Goal: Transaction & Acquisition: Subscribe to service/newsletter

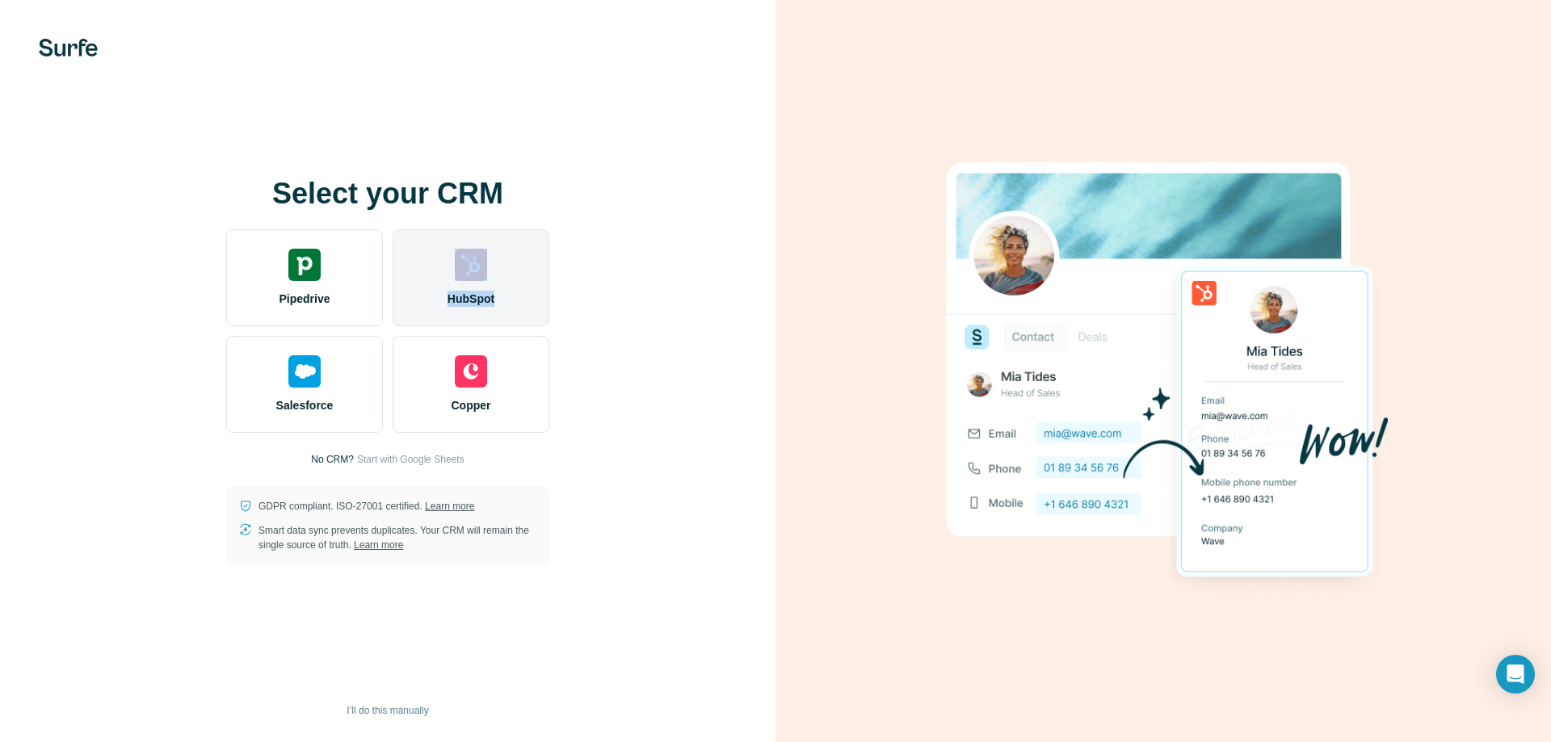
drag, startPoint x: 457, startPoint y: 283, endPoint x: 523, endPoint y: 294, distance: 67.2
click at [523, 293] on div "HubSpot" at bounding box center [471, 277] width 157 height 97
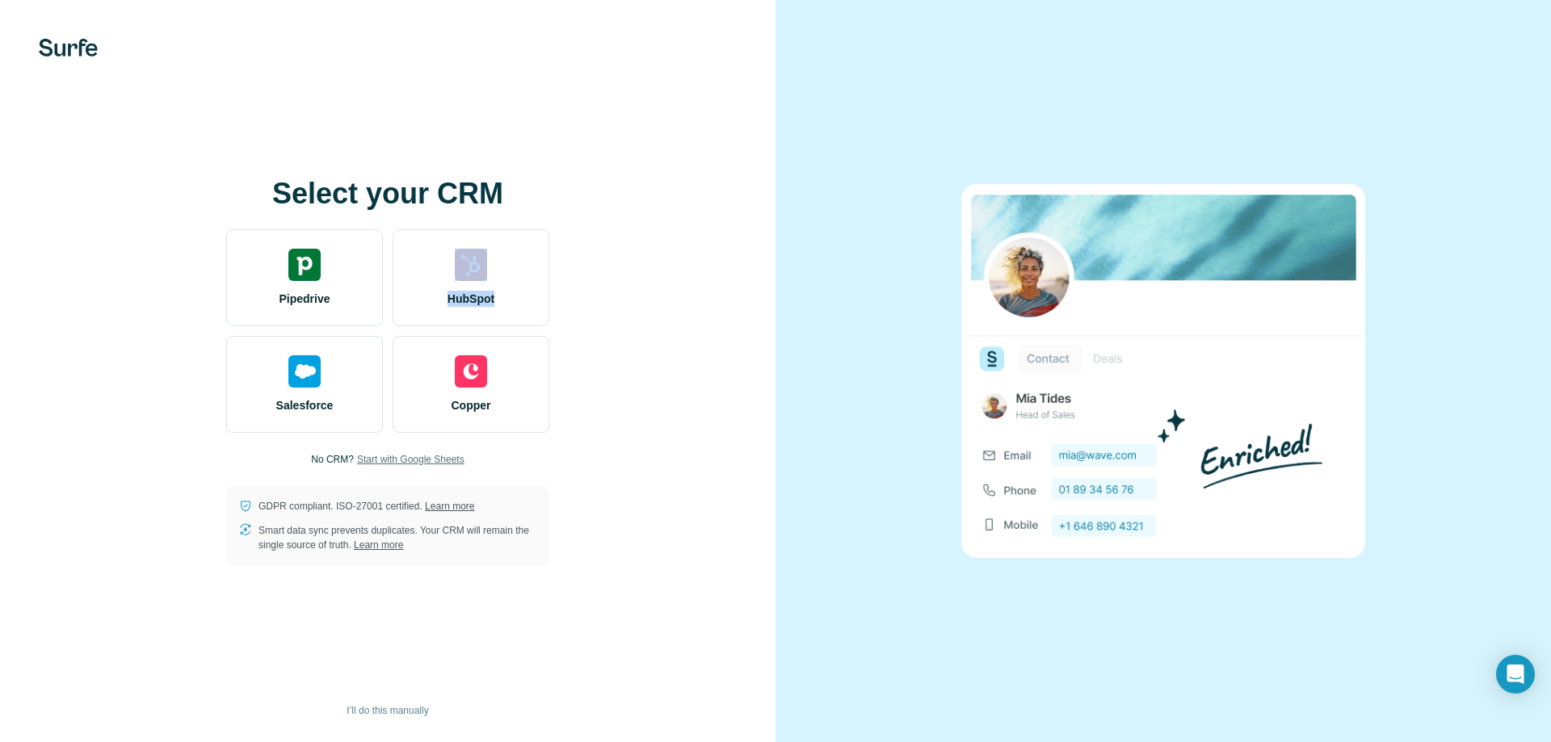
click at [411, 465] on span "Start with Google Sheets" at bounding box center [410, 459] width 107 height 15
click at [408, 461] on span "Start with Google Sheets" at bounding box center [410, 459] width 107 height 15
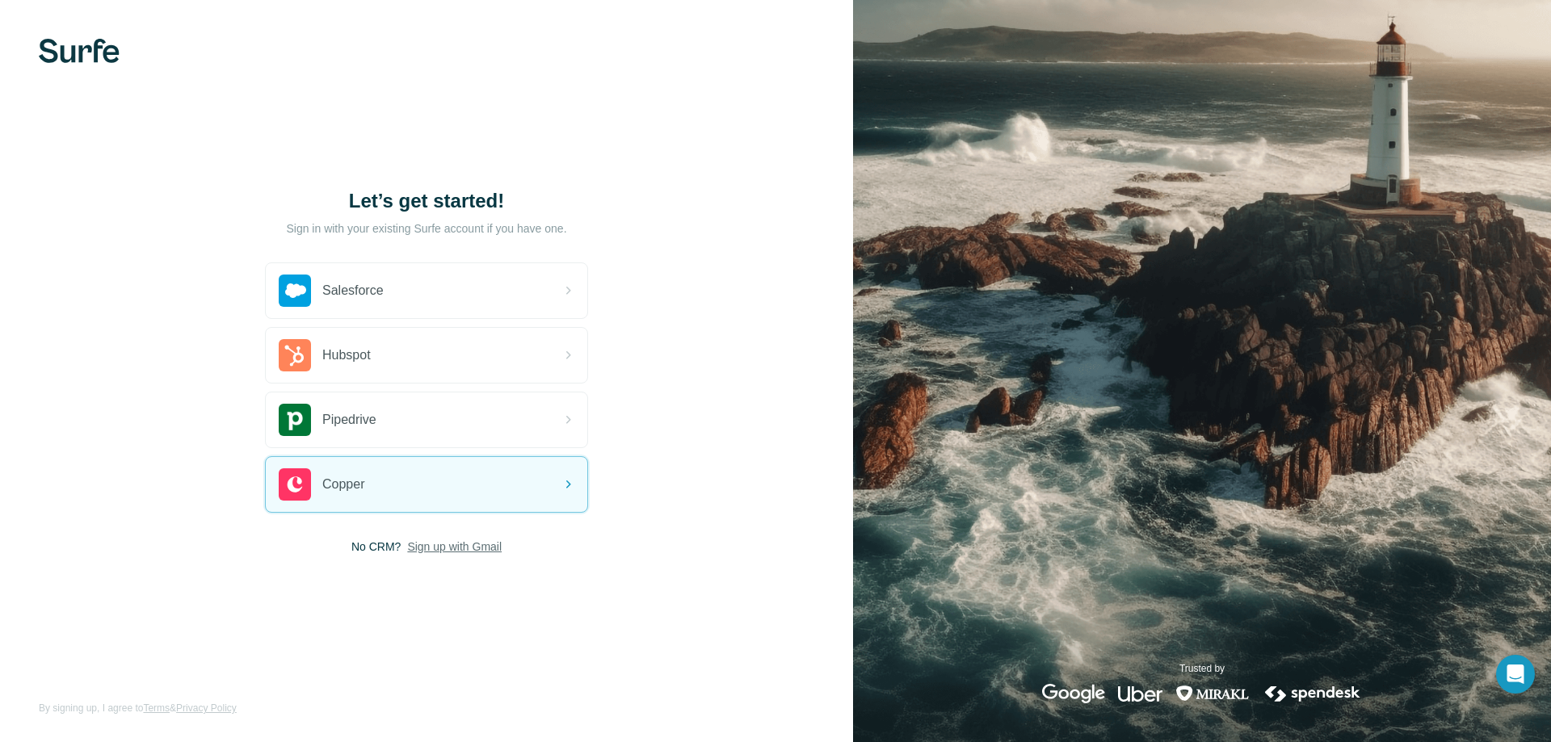
click at [441, 548] on span "Sign up with Gmail" at bounding box center [454, 547] width 95 height 16
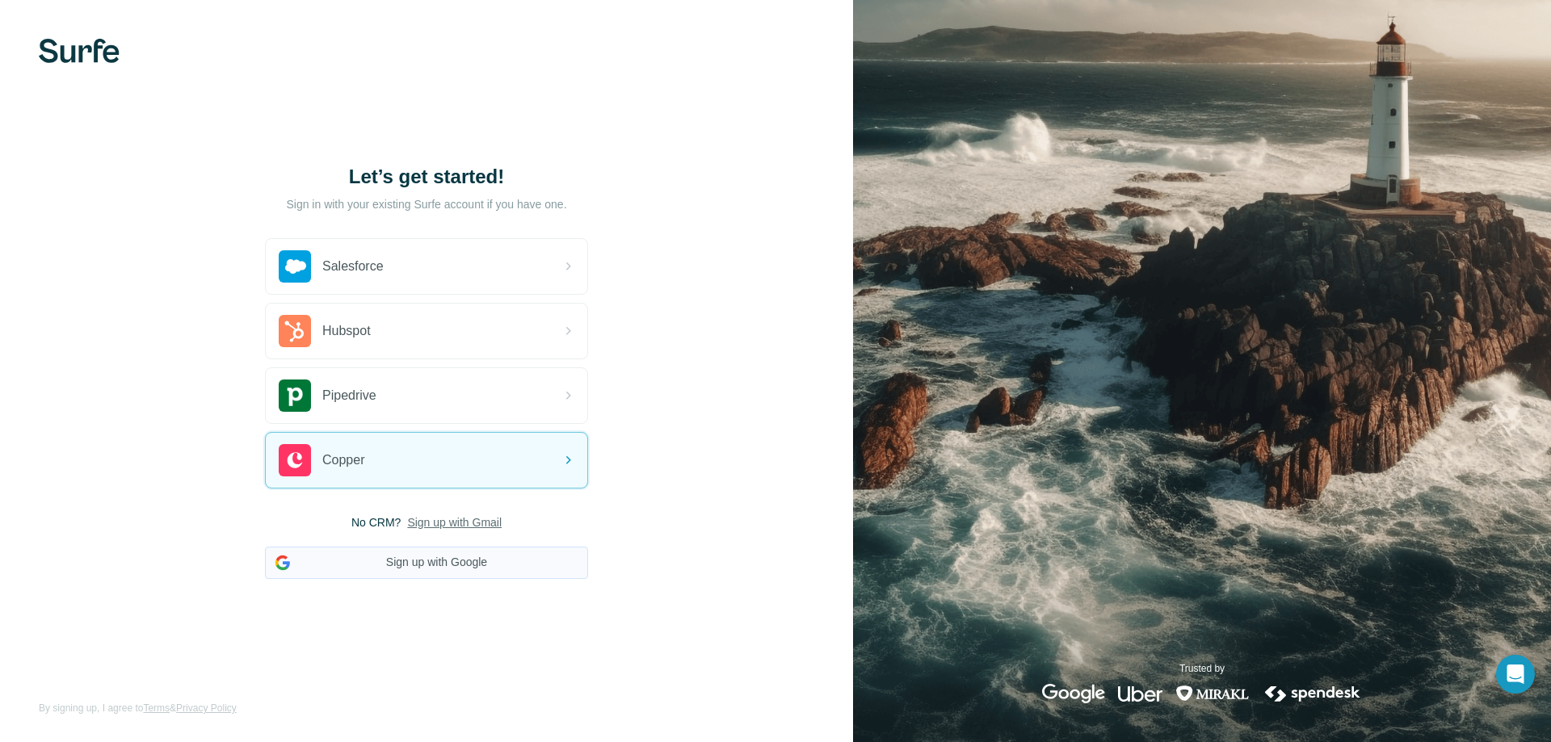
click at [421, 557] on button "Sign up with Google" at bounding box center [426, 563] width 323 height 32
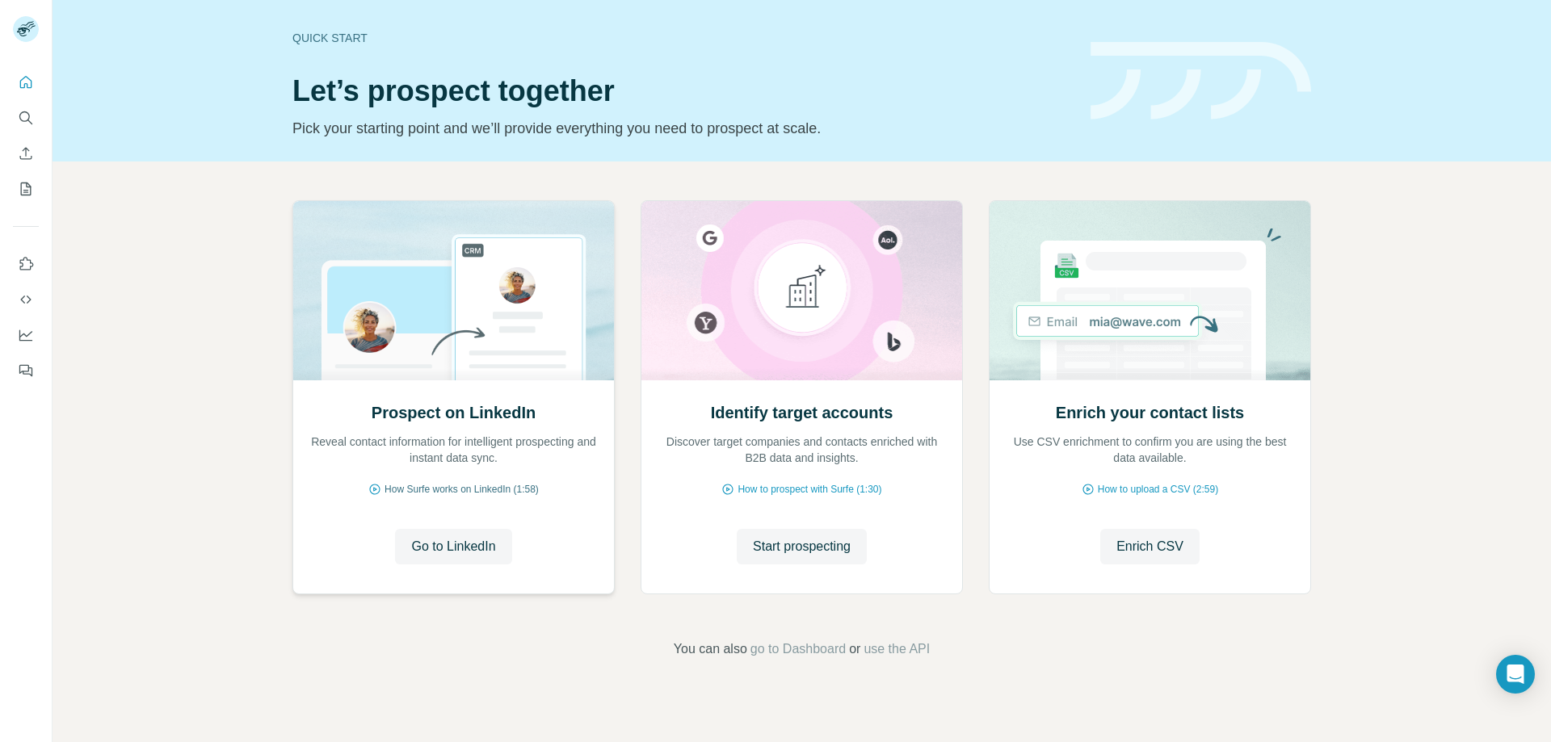
click at [473, 492] on span "How Surfe works on LinkedIn (1:58)" at bounding box center [462, 489] width 154 height 15
